Goal: Navigation & Orientation: Find specific page/section

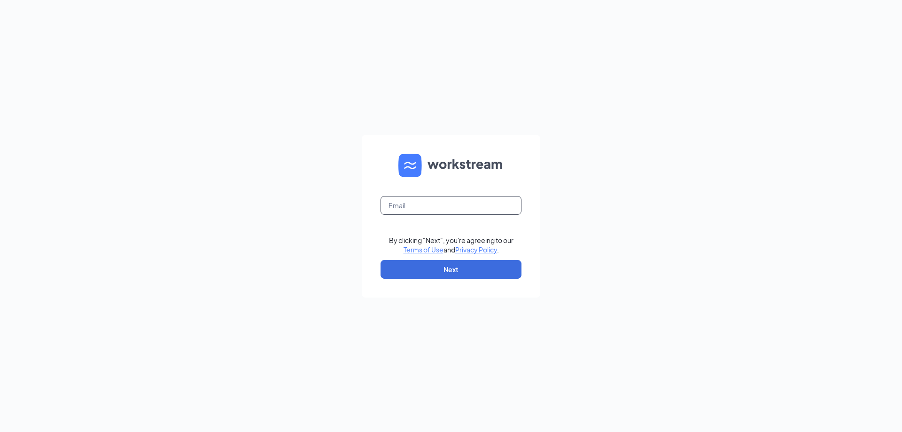
click at [413, 207] on input "text" at bounding box center [450, 205] width 141 height 19
click at [410, 208] on input "text" at bounding box center [450, 205] width 141 height 19
type input "commercewendys@yahoo.com"
click at [430, 268] on button "Next" at bounding box center [450, 269] width 141 height 19
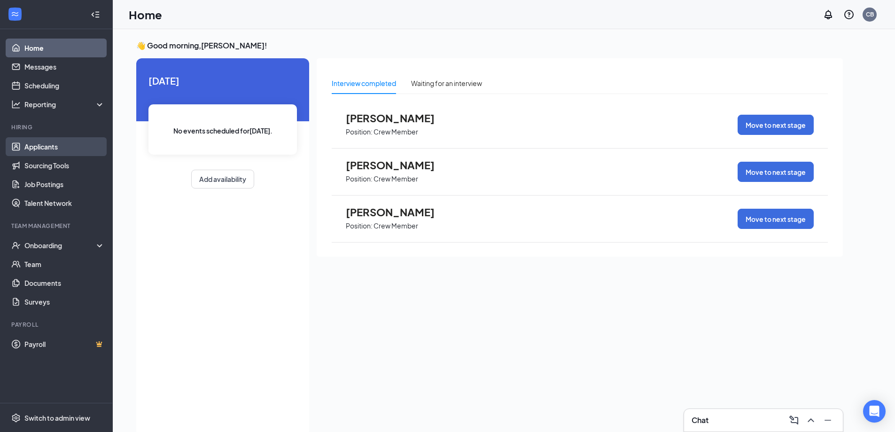
click at [49, 147] on link "Applicants" at bounding box center [64, 146] width 80 height 19
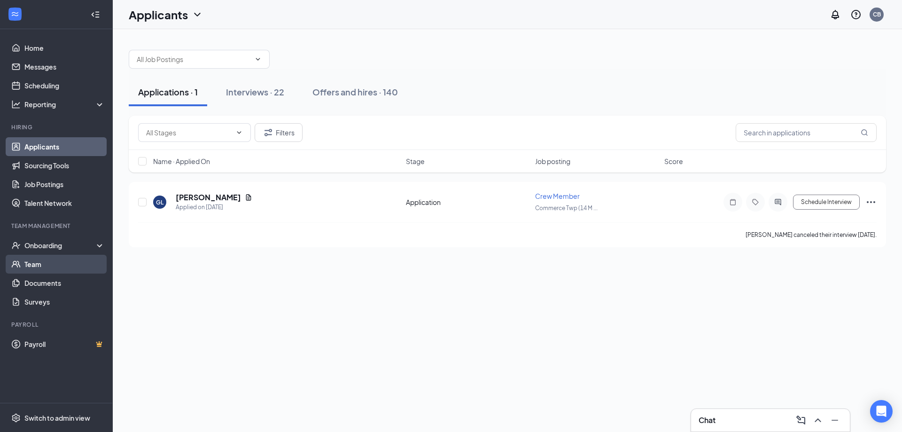
click at [49, 262] on link "Team" at bounding box center [64, 264] width 80 height 19
